Goal: Information Seeking & Learning: Learn about a topic

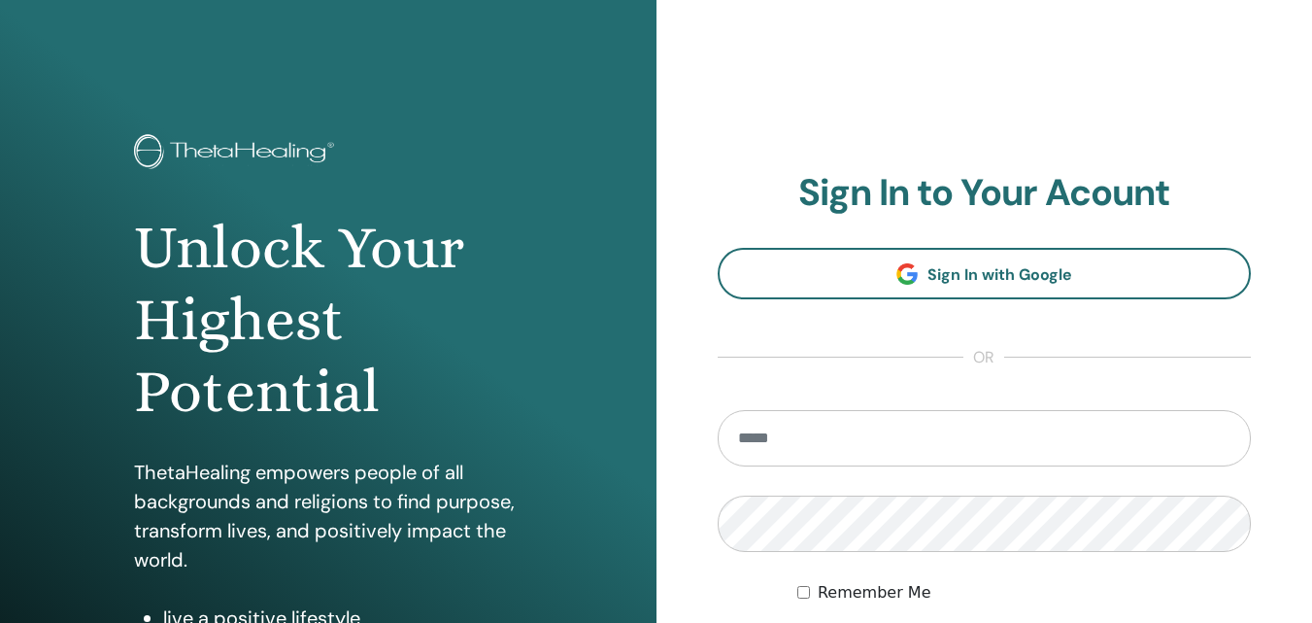
click at [772, 439] on input "email" at bounding box center [985, 438] width 534 height 56
type input "**********"
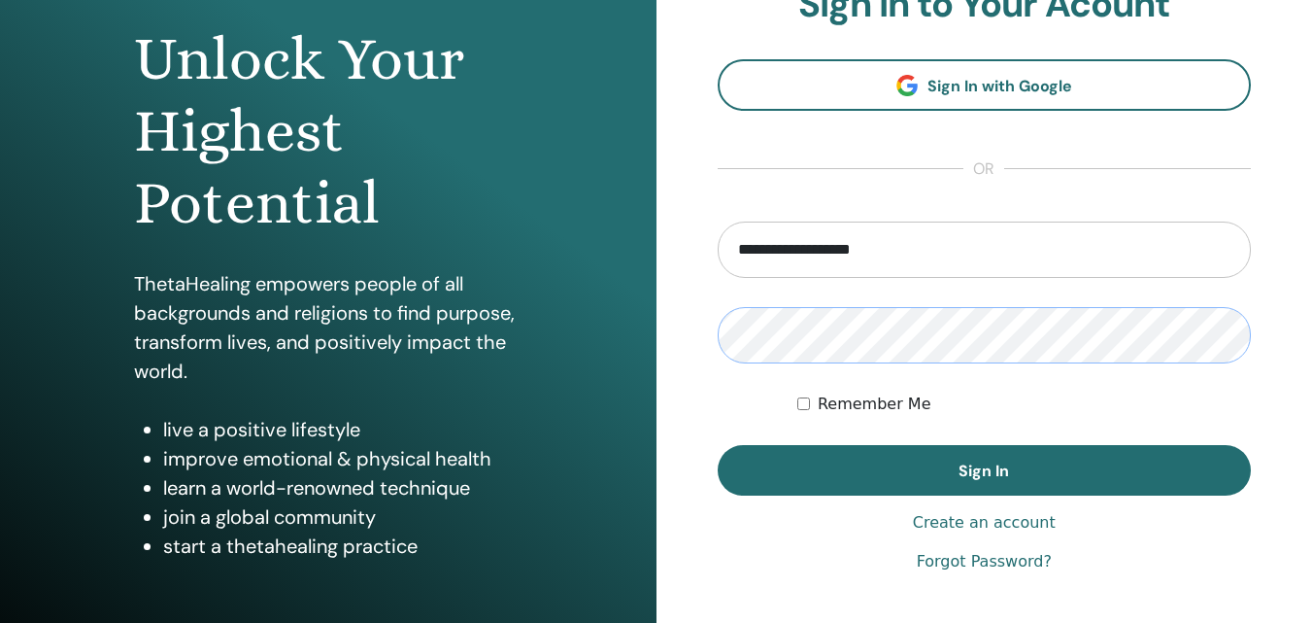
scroll to position [194, 0]
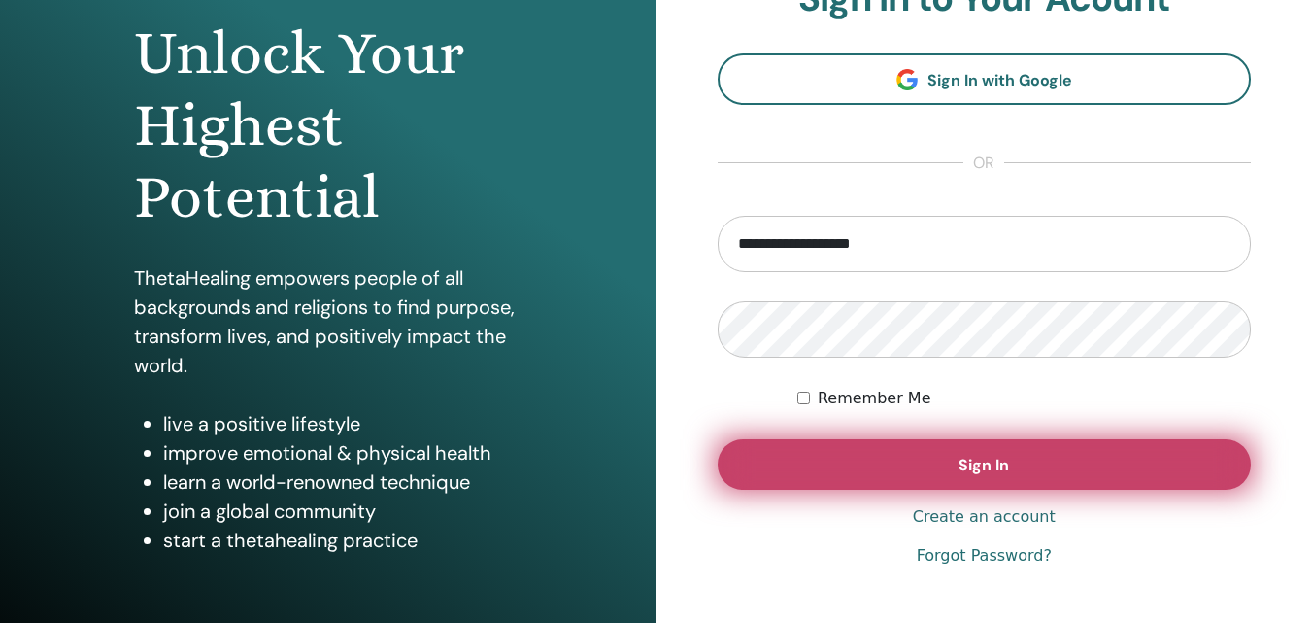
click at [905, 457] on button "Sign In" at bounding box center [985, 464] width 534 height 51
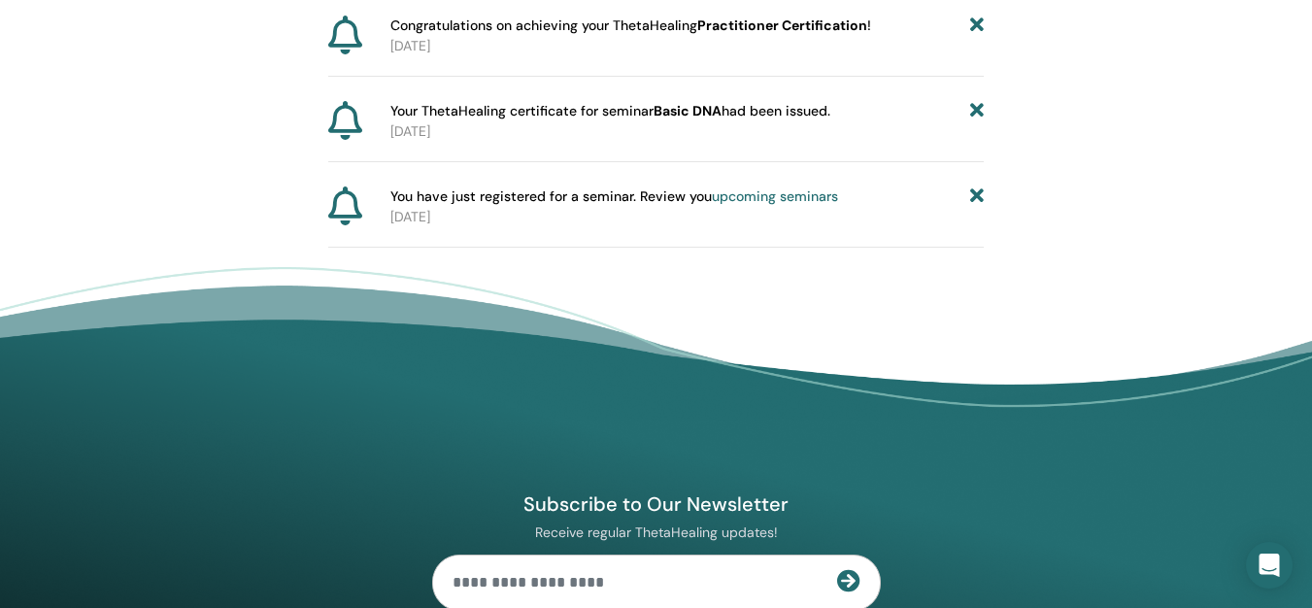
scroll to position [1115, 0]
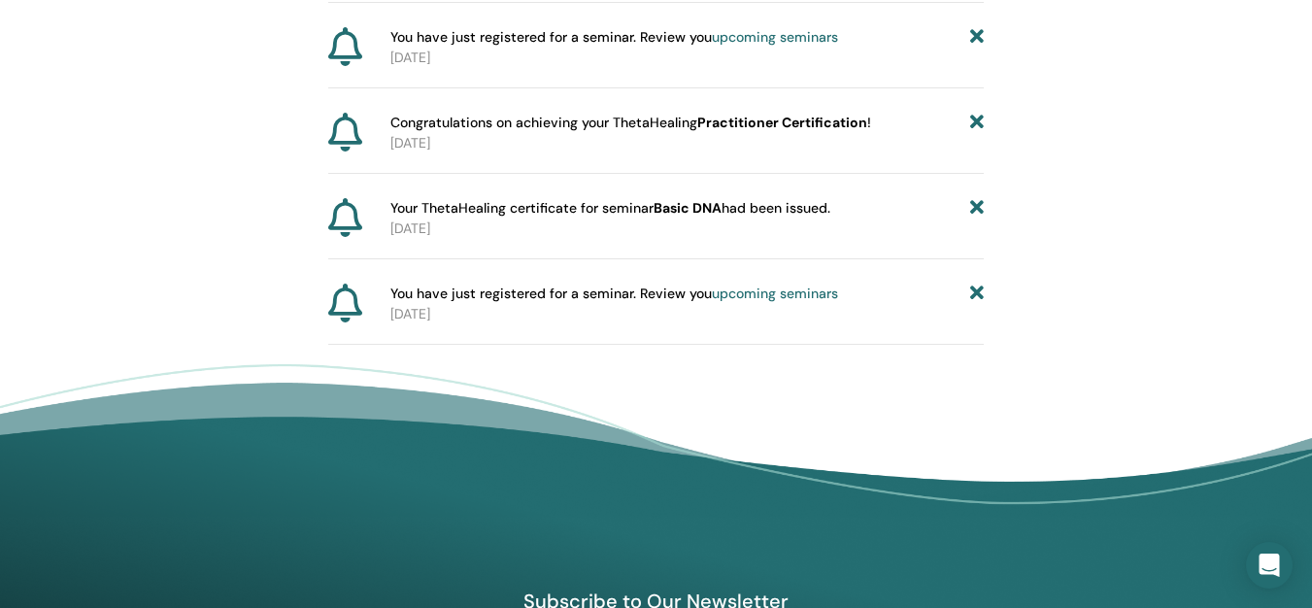
click at [837, 289] on div "You have just registered for a seminar. Review you upcoming seminars" at bounding box center [688, 294] width 594 height 20
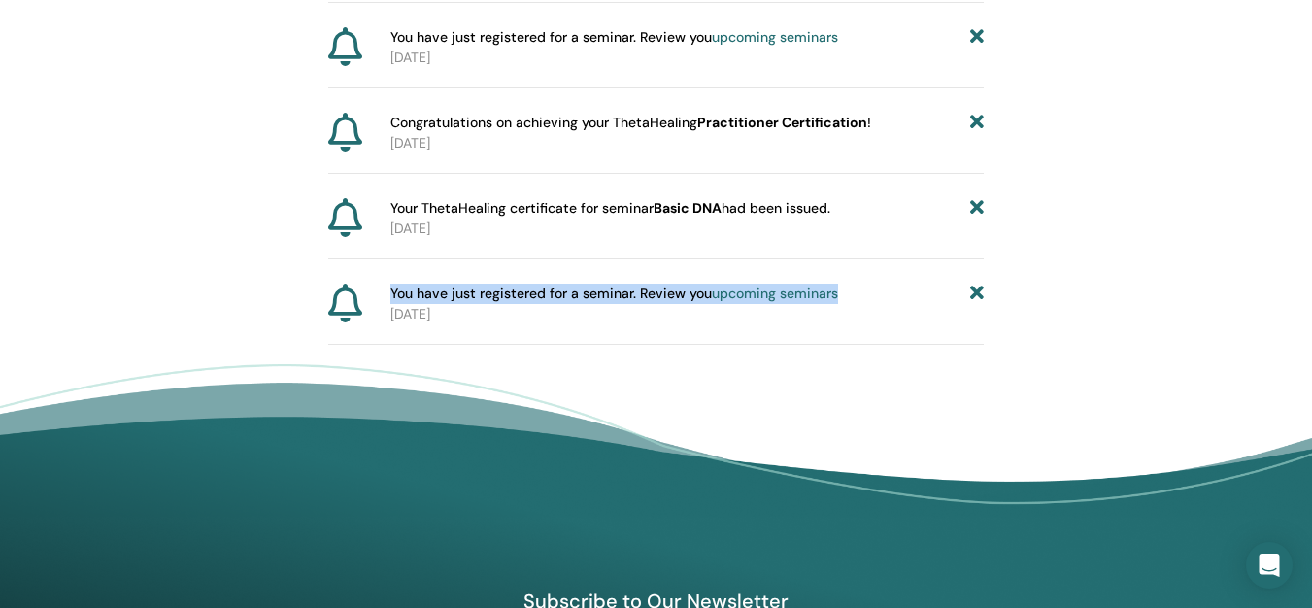
drag, startPoint x: 391, startPoint y: 290, endPoint x: 886, endPoint y: 292, distance: 494.5
click at [886, 292] on div "You have just registered for a seminar. Review you upcoming seminars" at bounding box center [688, 294] width 594 height 20
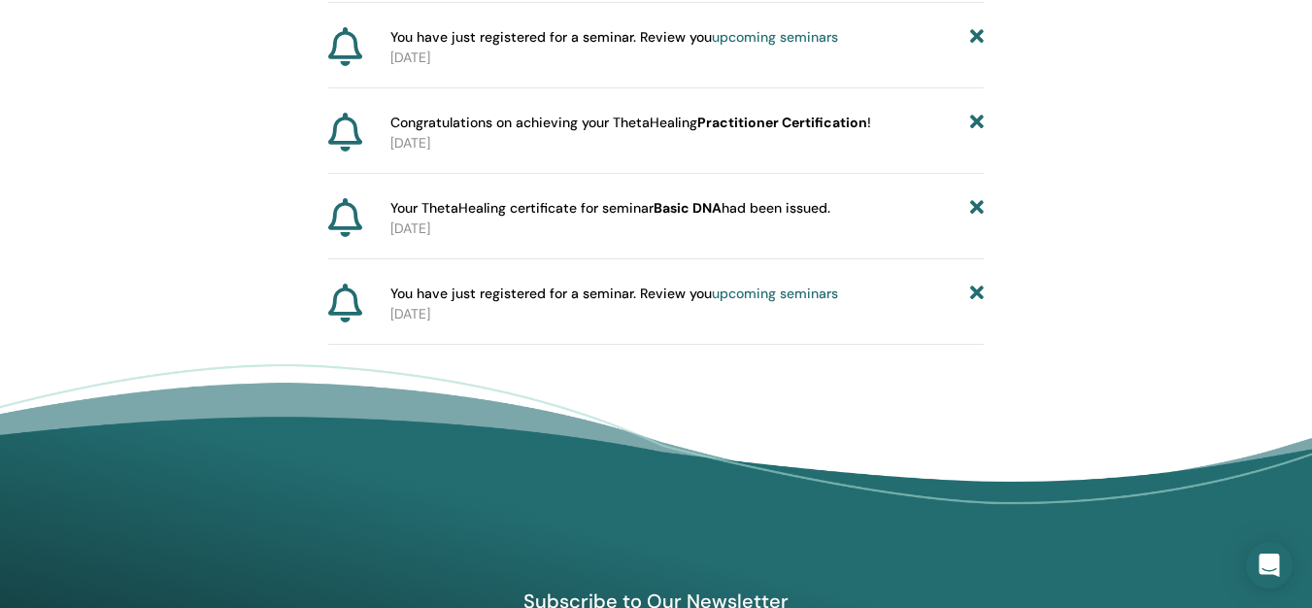
drag, startPoint x: 801, startPoint y: 296, endPoint x: 726, endPoint y: 267, distance: 81.2
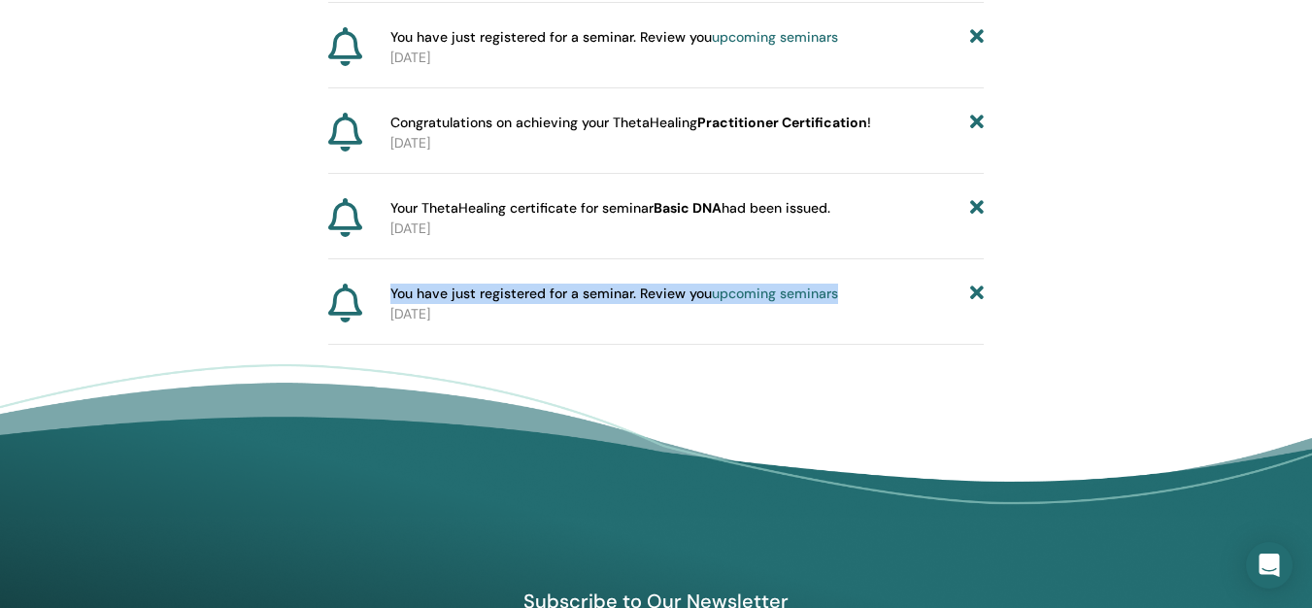
drag, startPoint x: 391, startPoint y: 291, endPoint x: 862, endPoint y: 286, distance: 471.2
click at [862, 286] on div "You have just registered for a seminar. Review you upcoming seminars" at bounding box center [688, 294] width 594 height 20
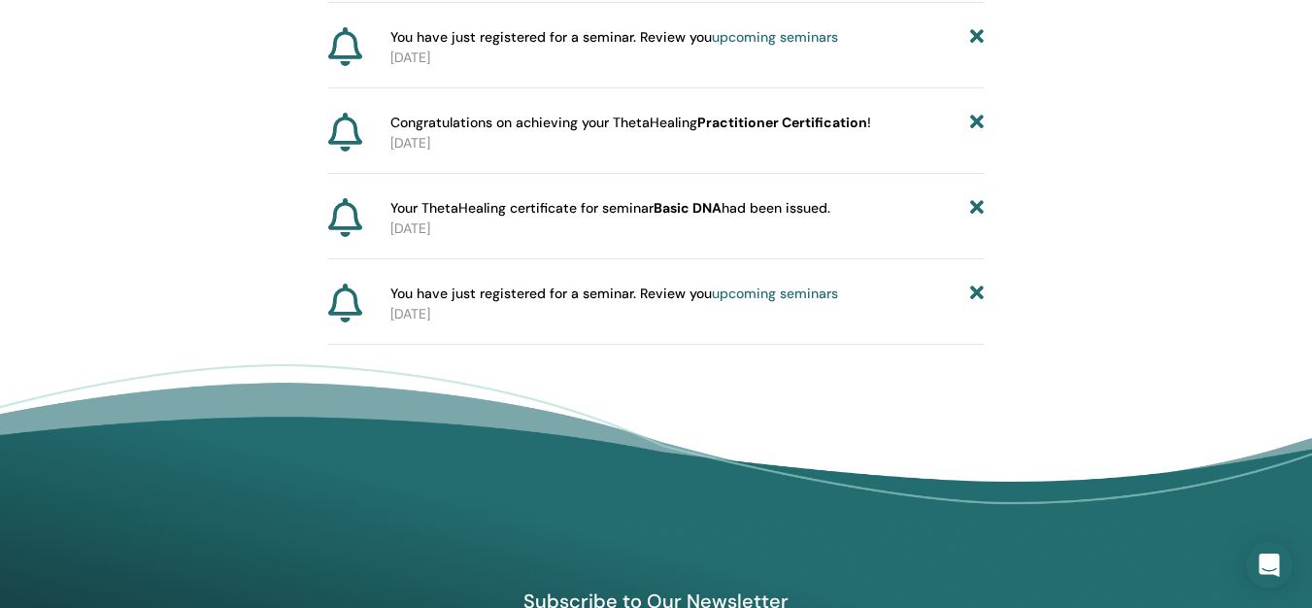
drag, startPoint x: 841, startPoint y: 269, endPoint x: 394, endPoint y: 289, distance: 447.3
click at [394, 289] on span "You have just registered for a seminar. Review you upcoming seminars" at bounding box center [615, 294] width 448 height 20
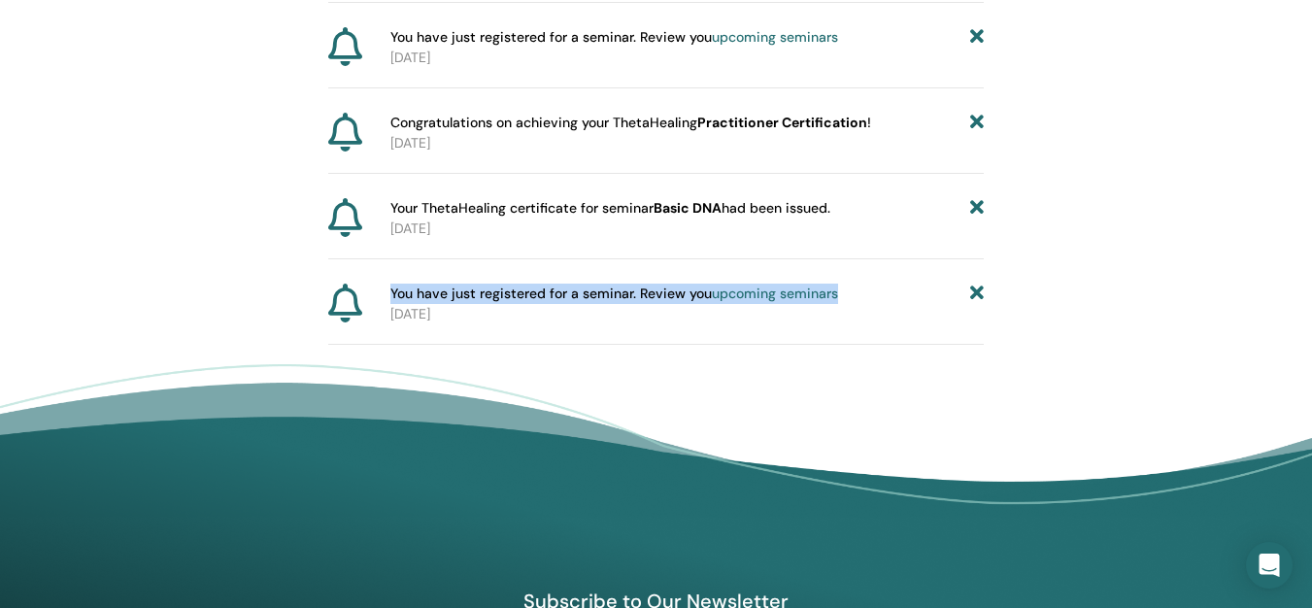
drag, startPoint x: 391, startPoint y: 292, endPoint x: 845, endPoint y: 289, distance: 454.6
click at [845, 289] on div "You have just registered for a seminar. Review you upcoming seminars" at bounding box center [688, 294] width 594 height 20
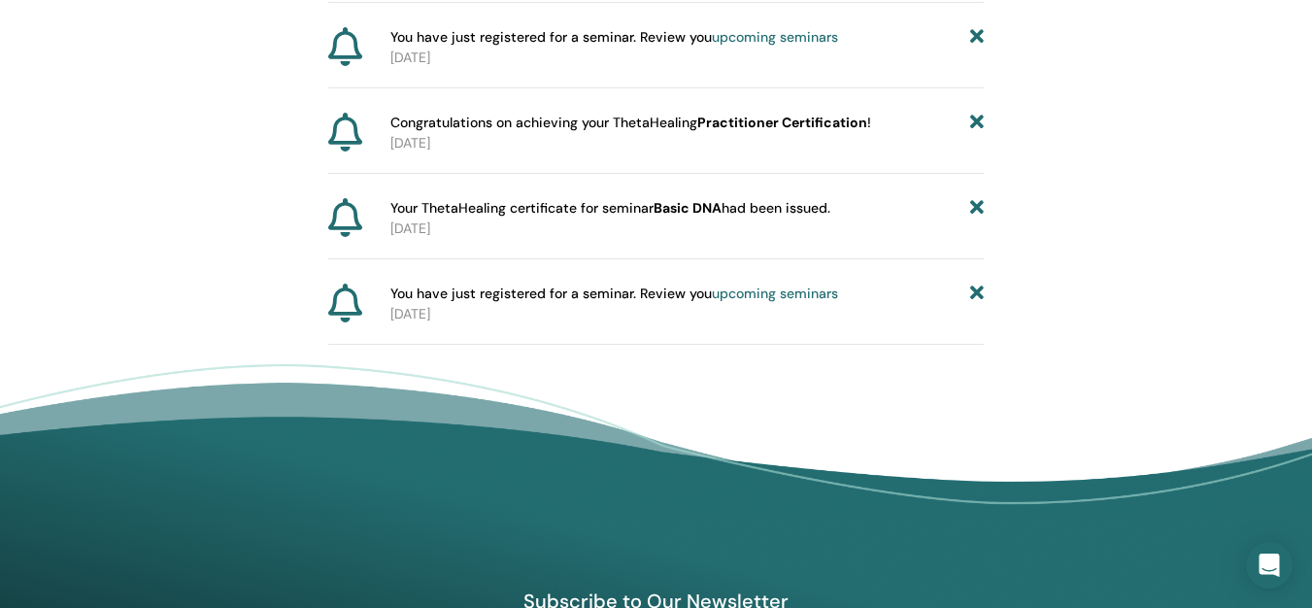
click at [906, 335] on div "You have just registered for a seminar. Review you upcoming seminars [DATE]" at bounding box center [656, 314] width 657 height 61
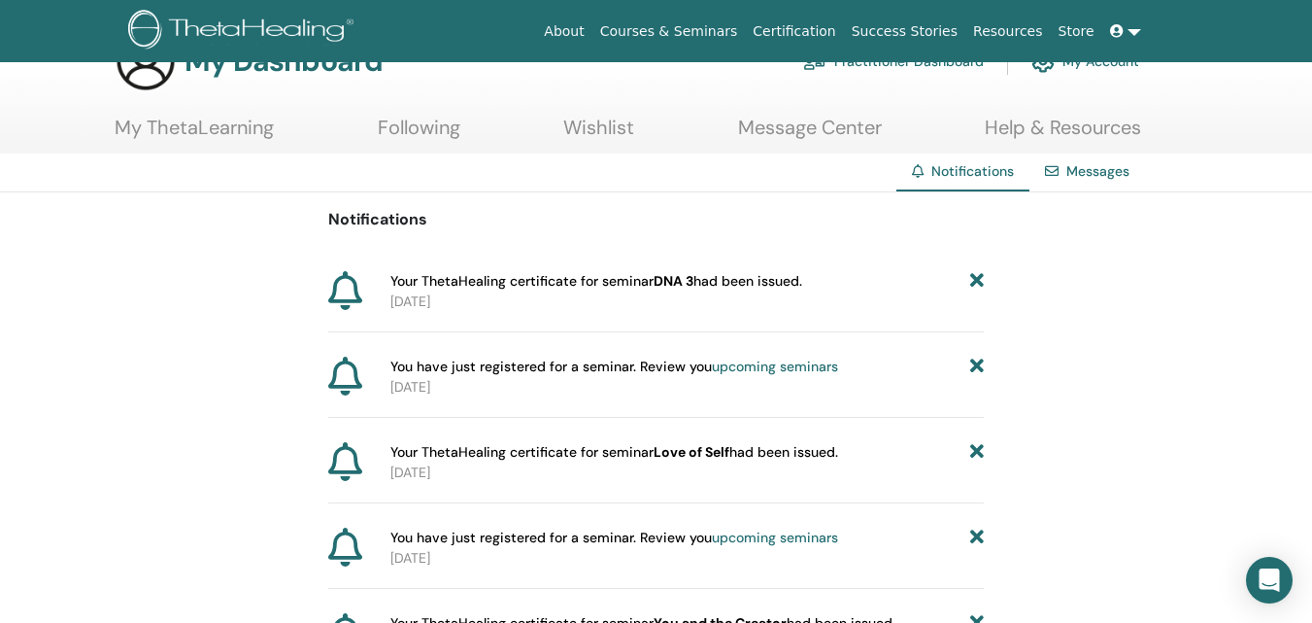
scroll to position [0, 0]
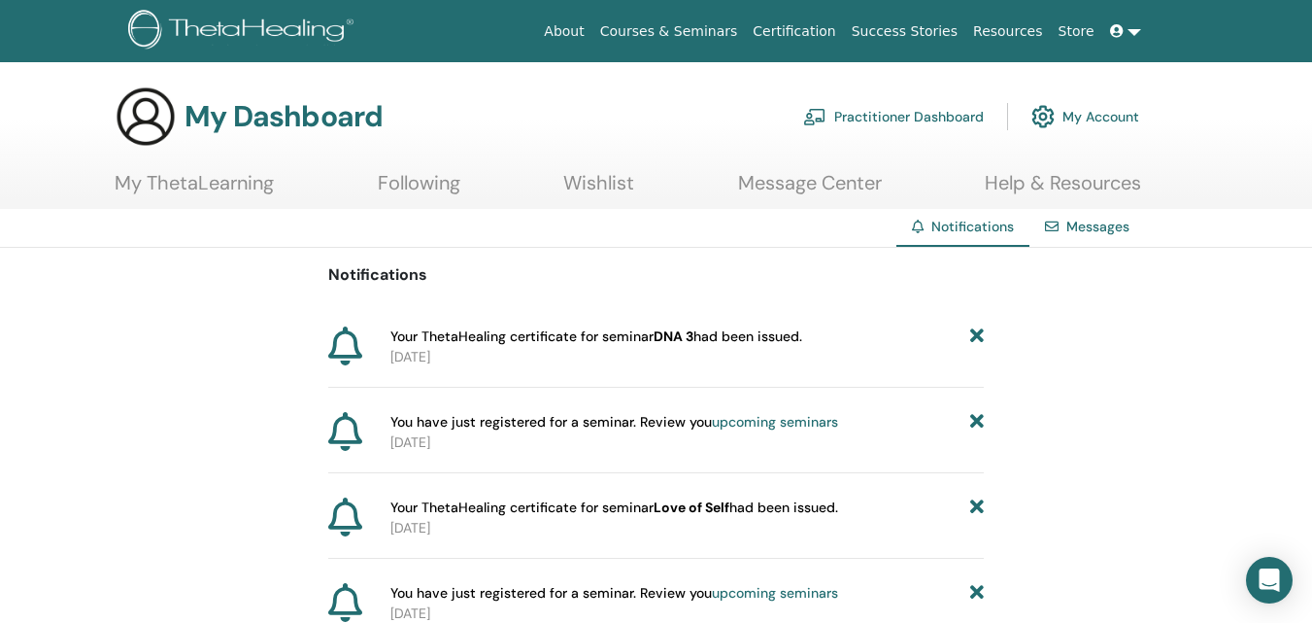
click at [833, 28] on link "Certification" at bounding box center [794, 32] width 98 height 36
